Goal: Task Accomplishment & Management: Manage account settings

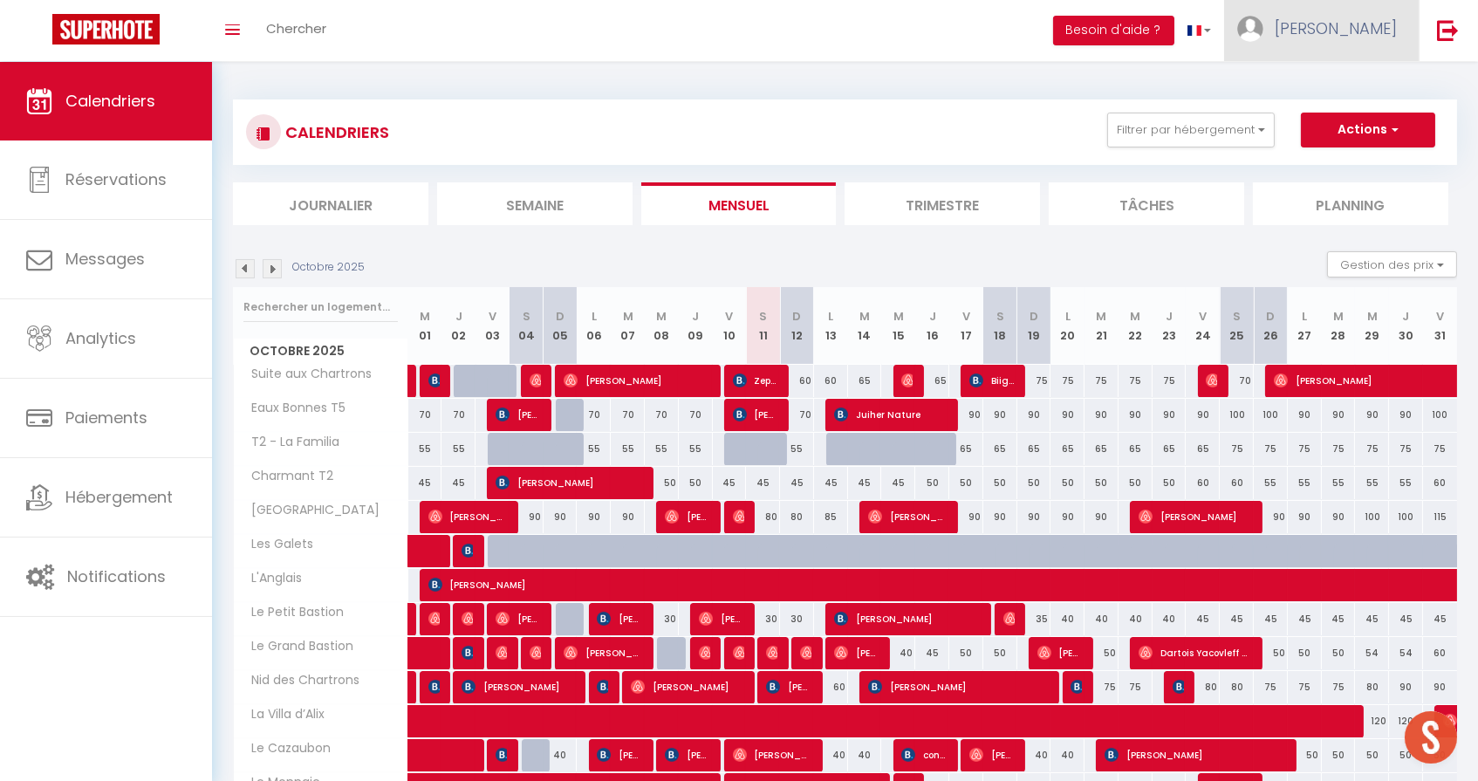
click at [1373, 27] on span "[PERSON_NAME]" at bounding box center [1336, 28] width 122 height 22
click at [1334, 119] on link "Équipe" at bounding box center [1348, 119] width 129 height 30
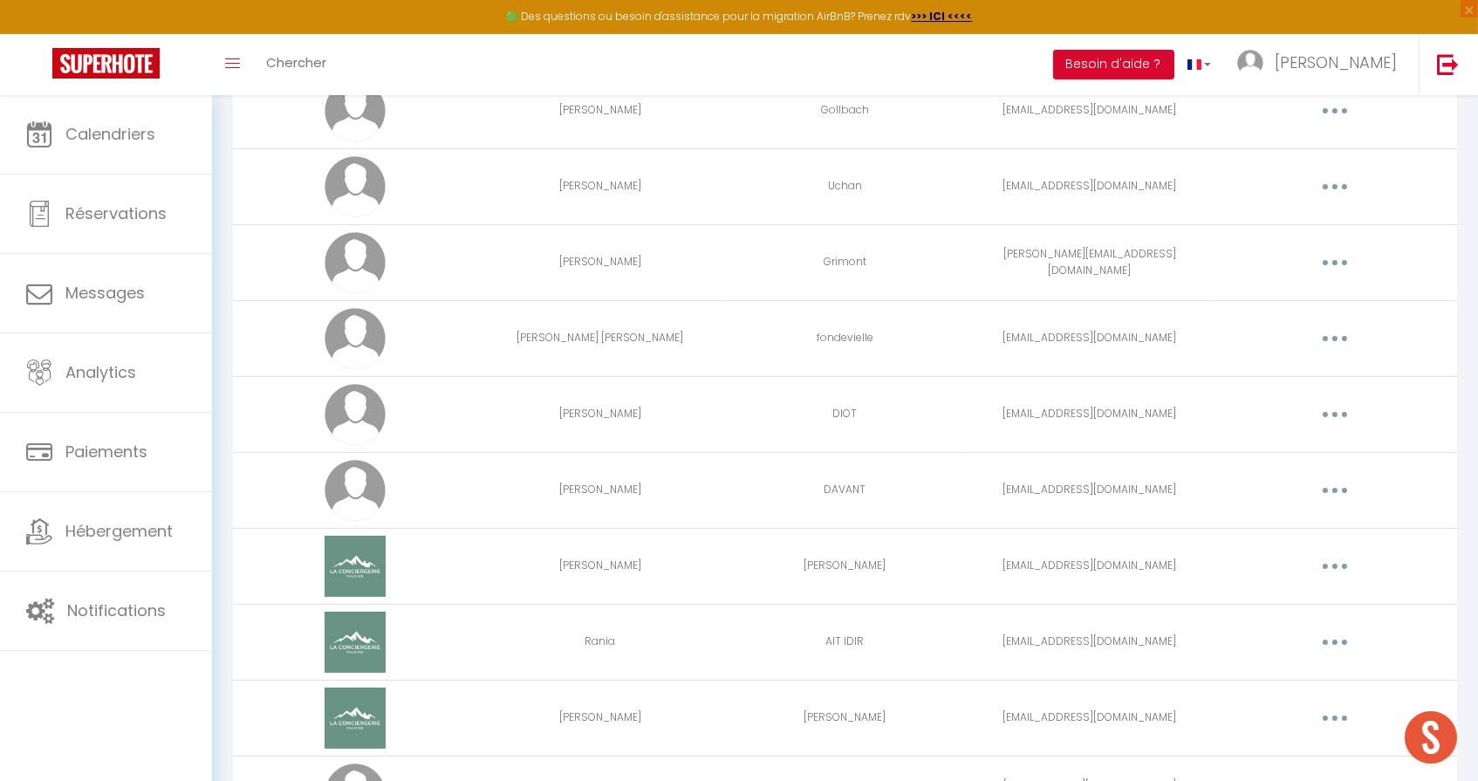
scroll to position [698, 0]
click at [1334, 343] on icon "button" at bounding box center [1334, 340] width 5 height 5
click at [1262, 377] on link "Editer" at bounding box center [1289, 381] width 129 height 30
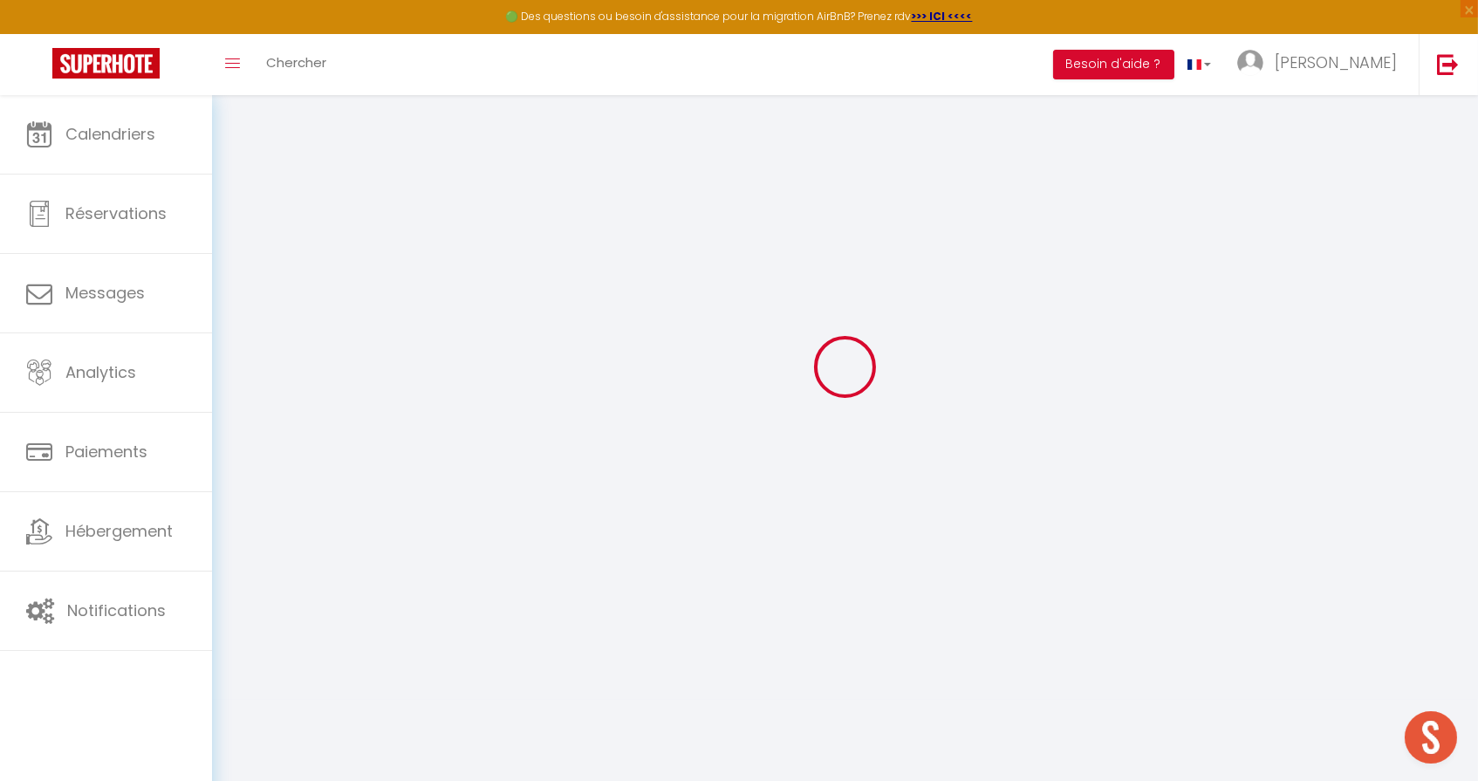
type input "[PERSON_NAME] [PERSON_NAME]"
type input "fondevielle"
type input "[EMAIL_ADDRESS][DOMAIN_NAME]"
type textarea "[URL][DOMAIN_NAME]"
checkbox input "true"
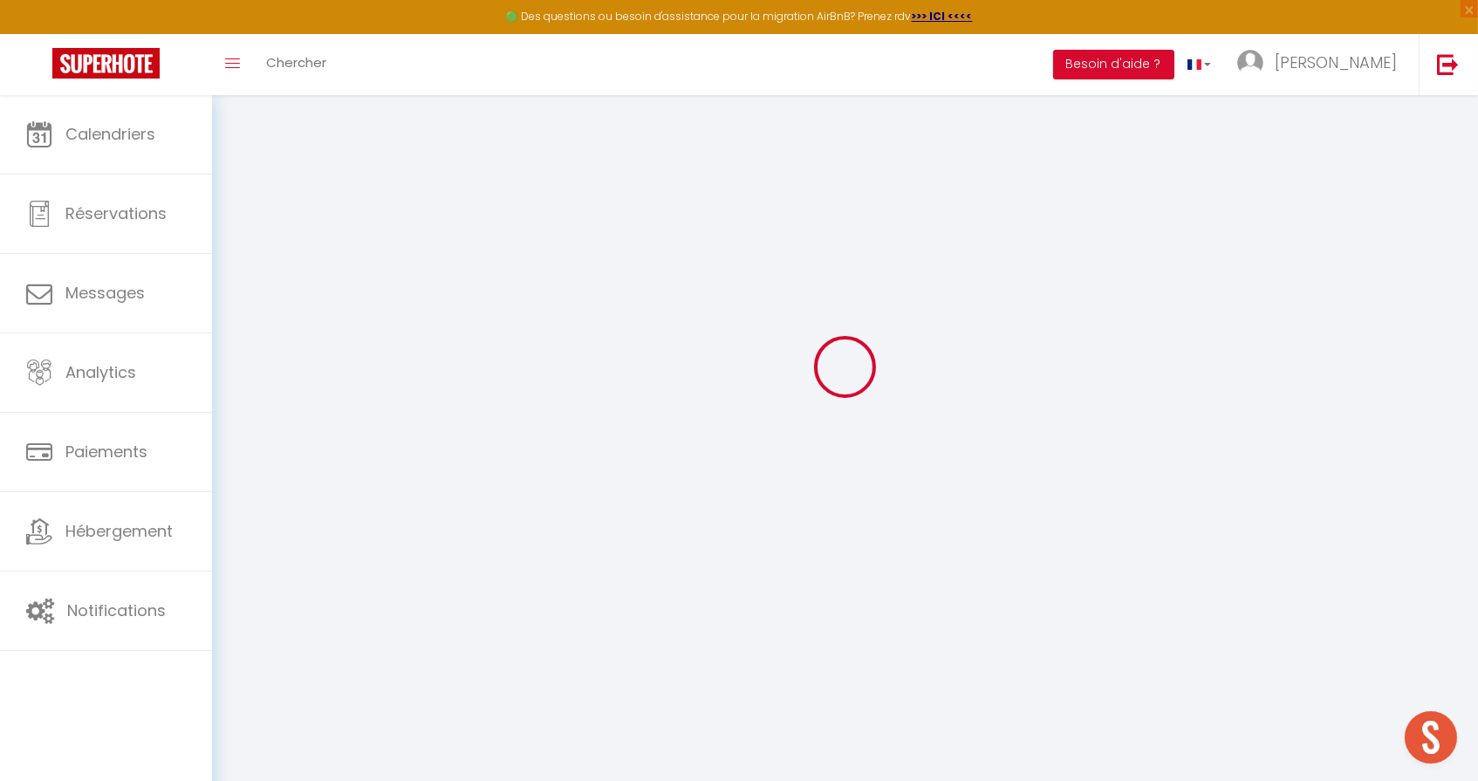
checkbox input "true"
checkbox input "false"
checkbox input "true"
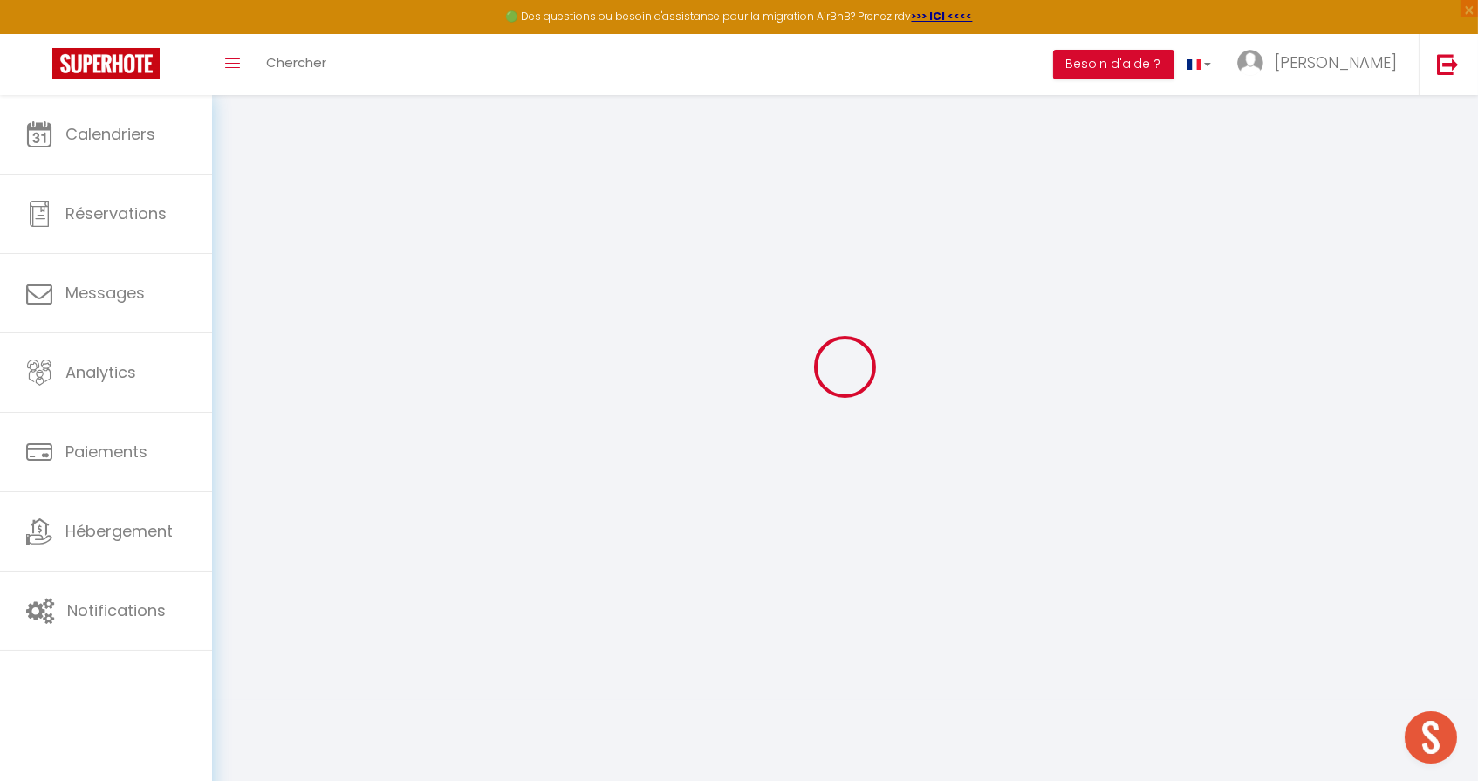
checkbox input "true"
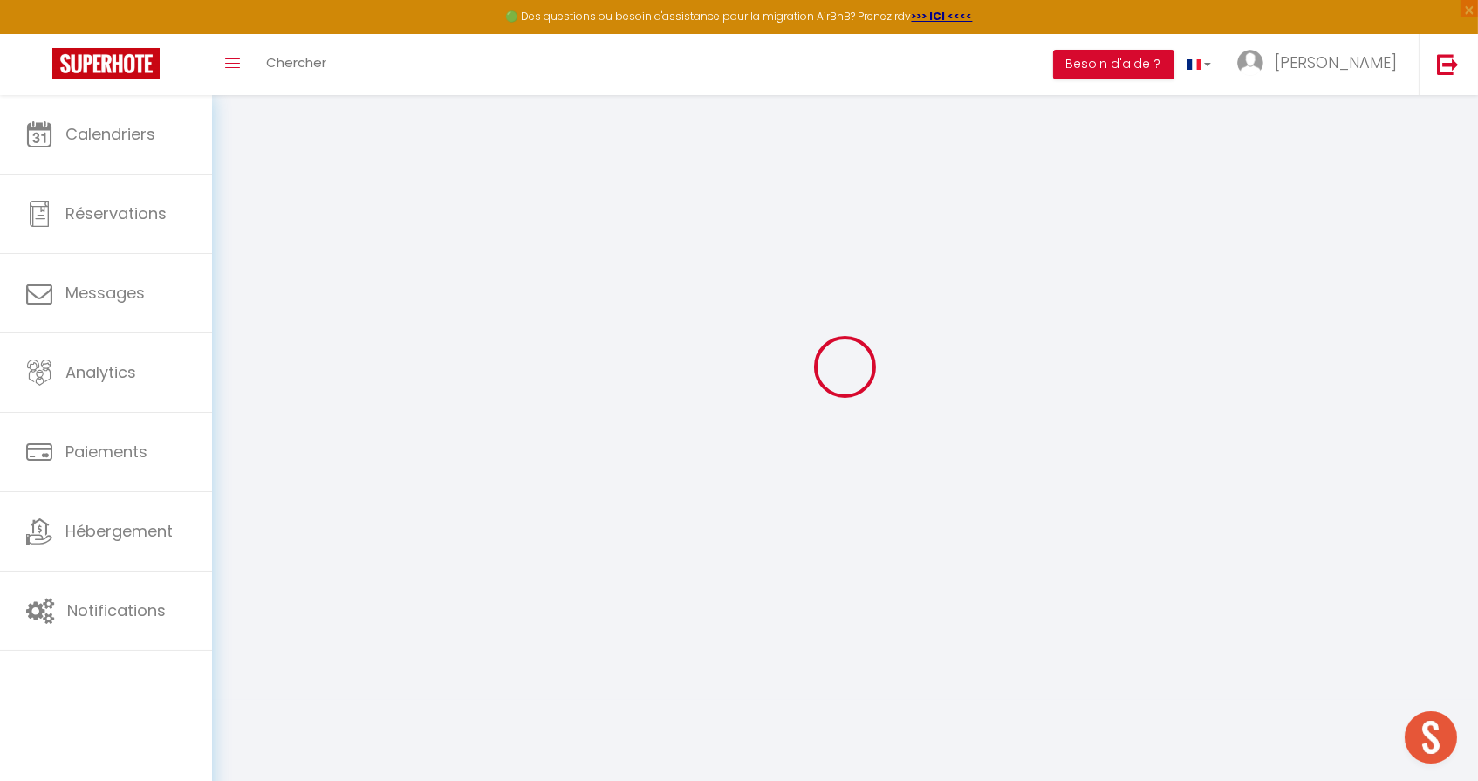
checkbox input "true"
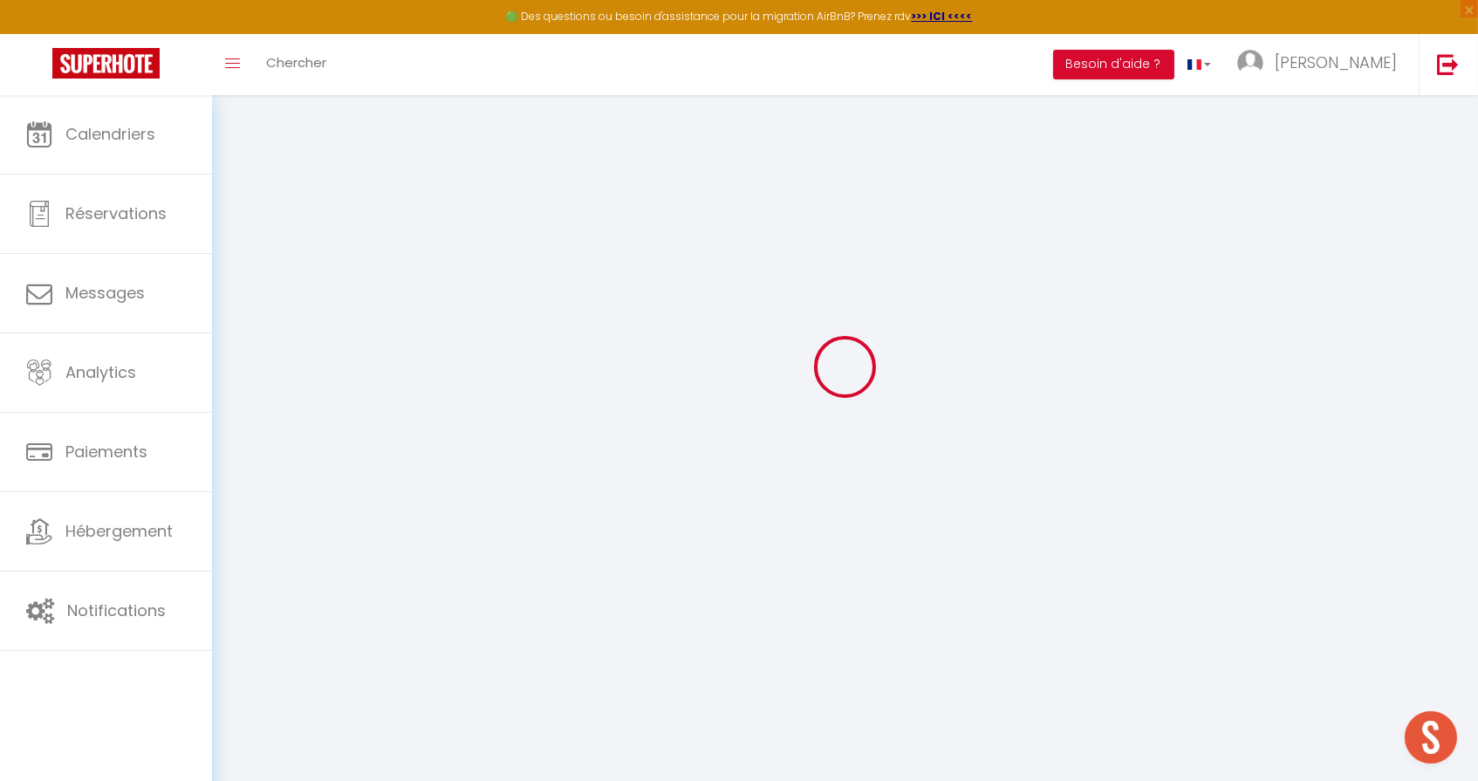
checkbox input "true"
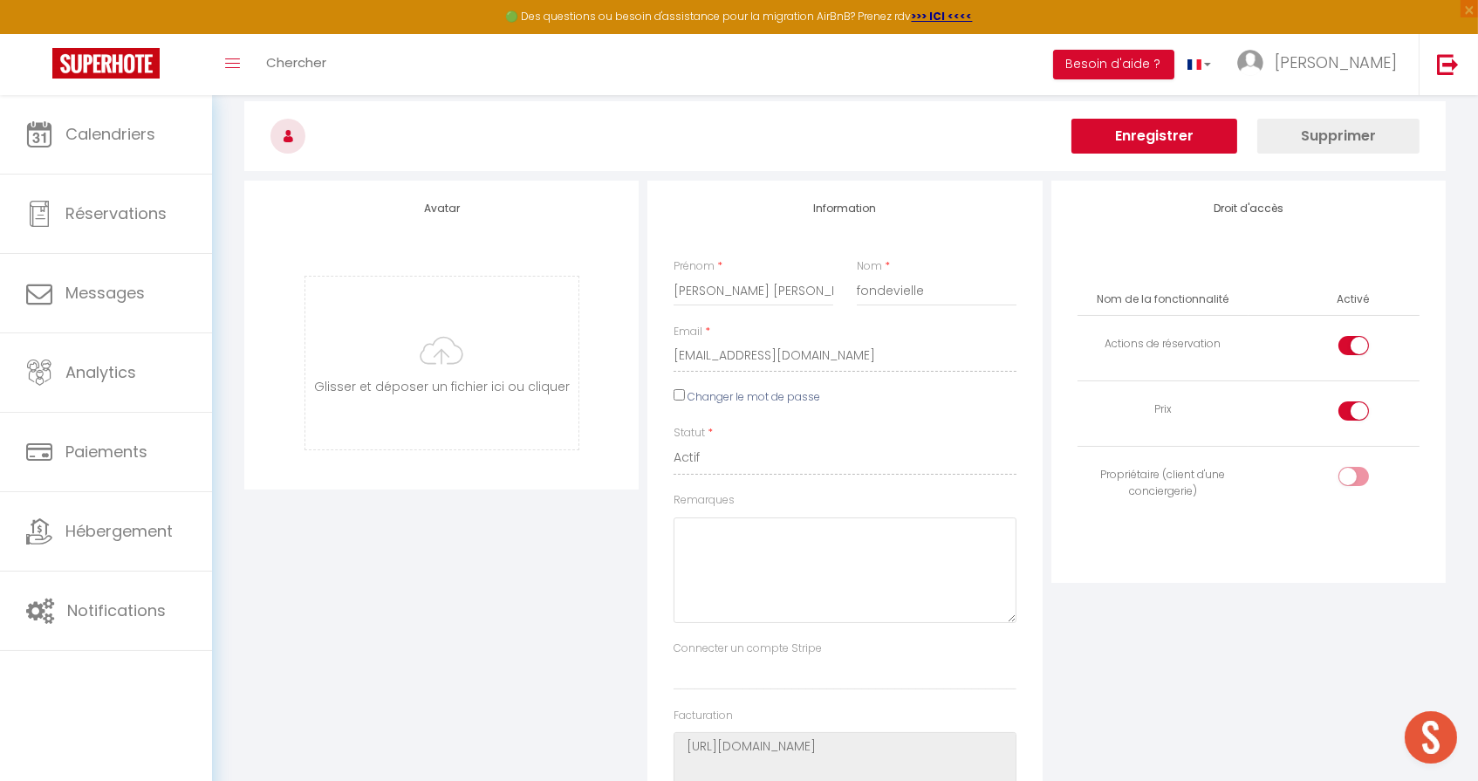
click at [776, 397] on label "Changer le mot de passe" at bounding box center [753, 397] width 133 height 17
click at [685, 397] on input "Changer le mot de passe" at bounding box center [678, 394] width 11 height 11
checkbox input "true"
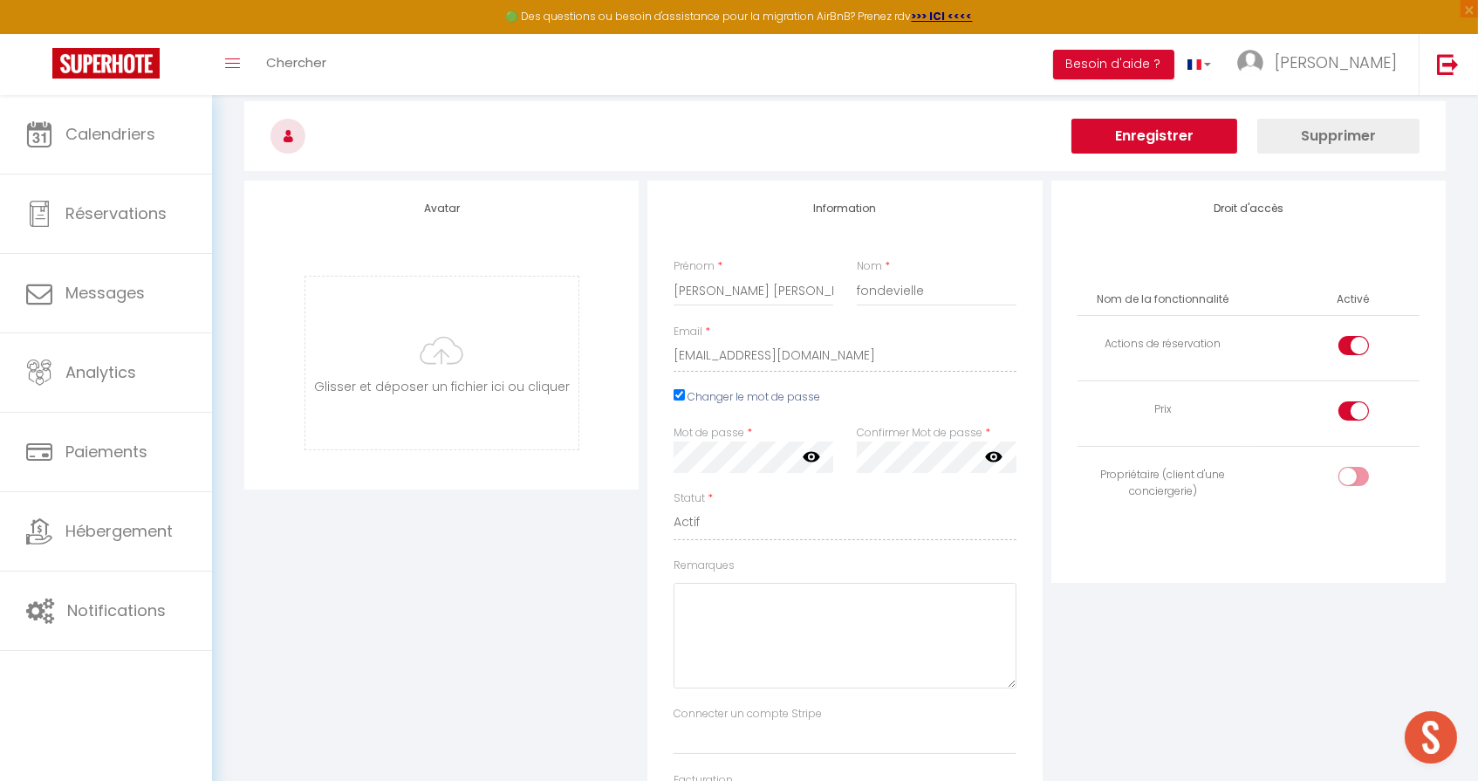
click at [809, 454] on icon at bounding box center [811, 456] width 17 height 17
click at [650, 457] on div "Information Prénom * [PERSON_NAME] [PERSON_NAME] Nom * fondevielle Email * [EMA…" at bounding box center [844, 622] width 394 height 883
click at [647, 452] on div "Information Prénom * [PERSON_NAME] [PERSON_NAME] Nom * fondevielle Email * [EMA…" at bounding box center [844, 622] width 394 height 883
click at [867, 537] on div "Confirmer Mot de passe * false" at bounding box center [936, 518] width 182 height 187
click at [1146, 138] on button "Enregistrer" at bounding box center [1154, 136] width 166 height 35
